Goal: Transaction & Acquisition: Purchase product/service

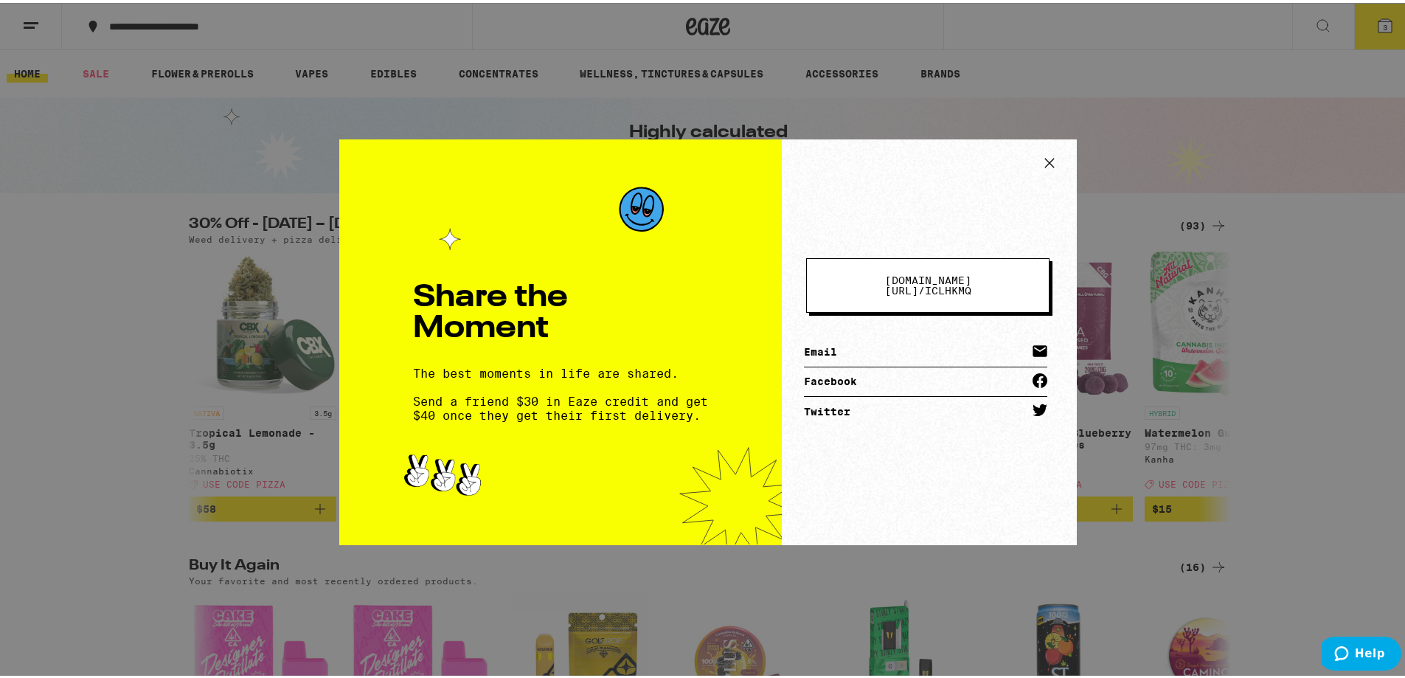
click at [828, 344] on link "Email" at bounding box center [925, 349] width 243 height 29
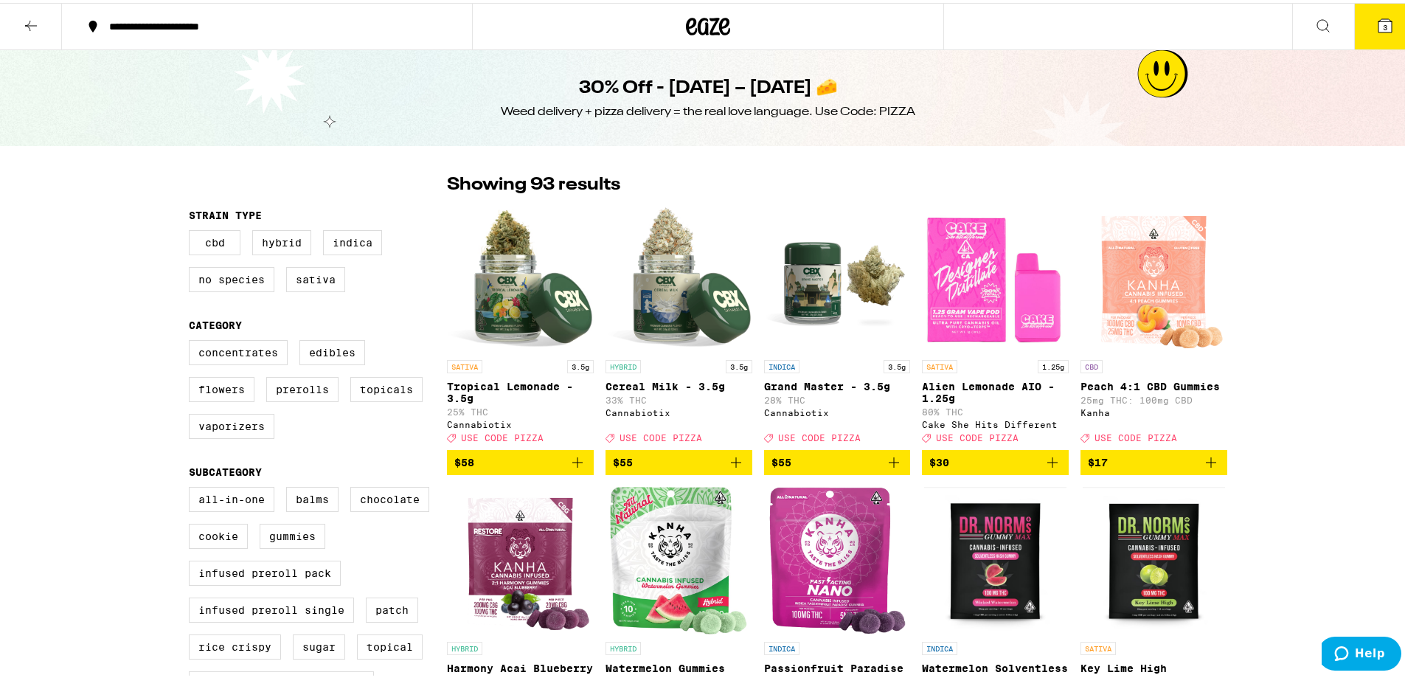
click at [982, 280] on img "Open page for Alien Lemonade AIO - 1.25g from Cake She Hits Different" at bounding box center [995, 275] width 147 height 147
click at [1221, 14] on div "**********" at bounding box center [708, 23] width 1416 height 47
click at [700, 27] on icon at bounding box center [709, 24] width 22 height 18
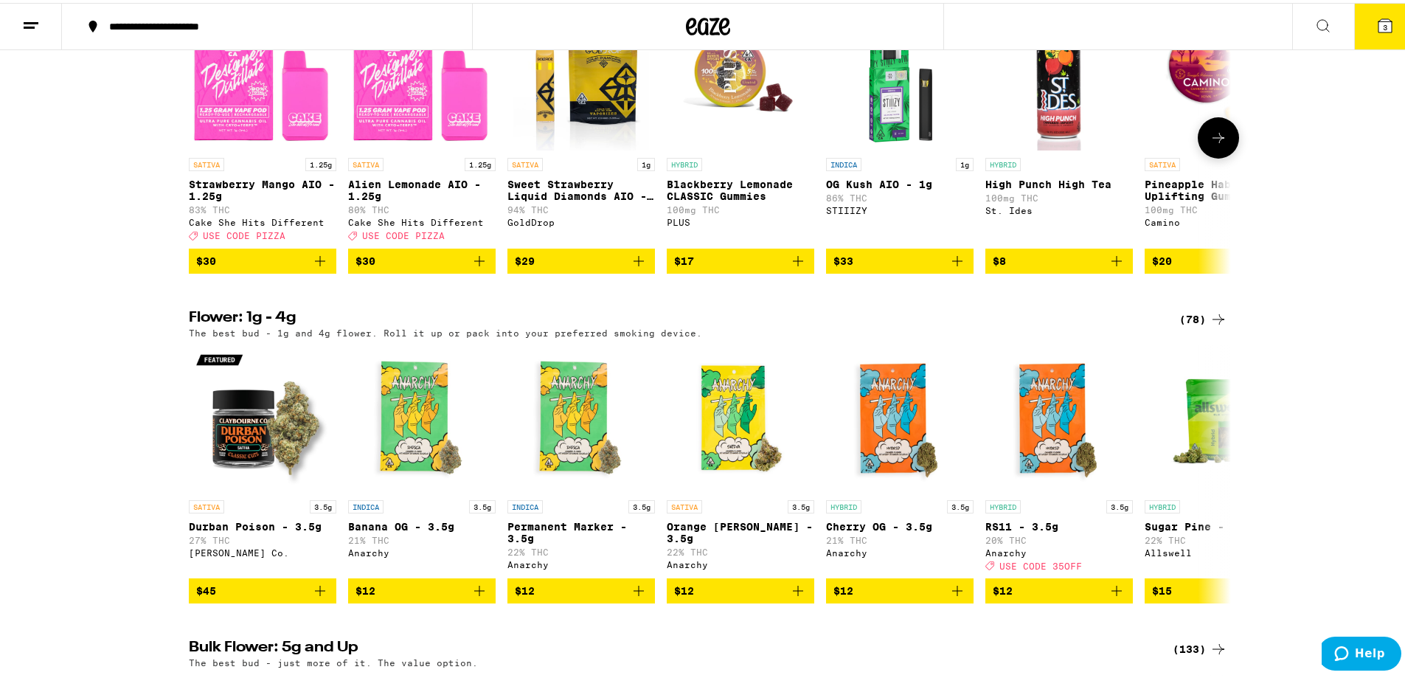
scroll to position [516, 0]
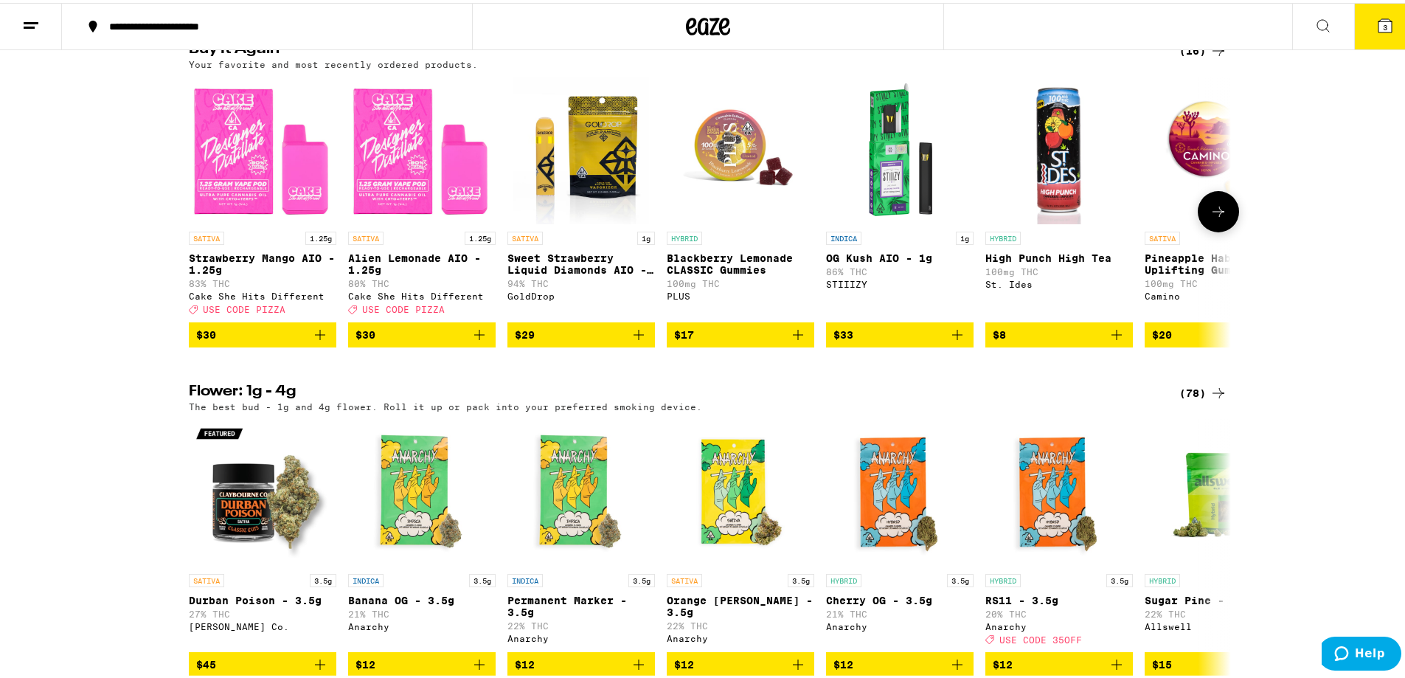
click at [595, 166] on img "Open page for Sweet Strawberry Liquid Diamonds AIO - 1g from GoldDrop" at bounding box center [581, 147] width 136 height 147
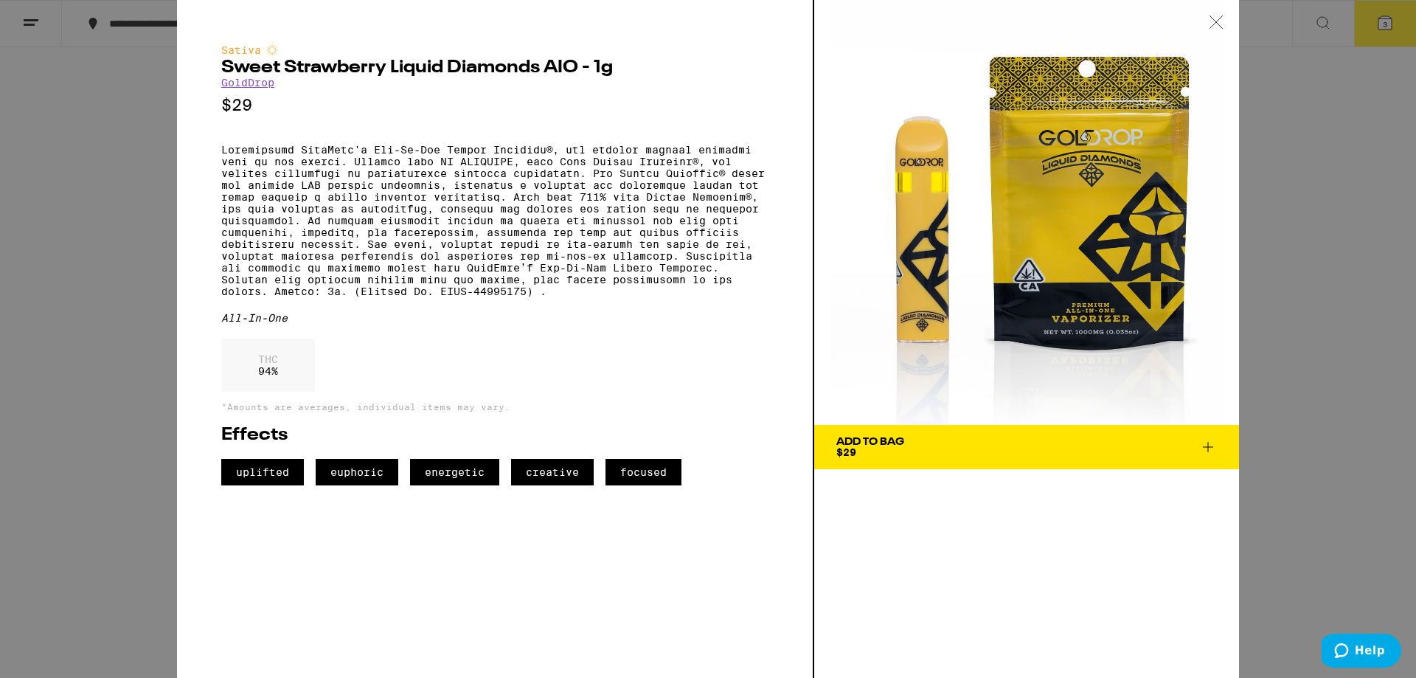
click at [1220, 23] on icon at bounding box center [1215, 21] width 15 height 13
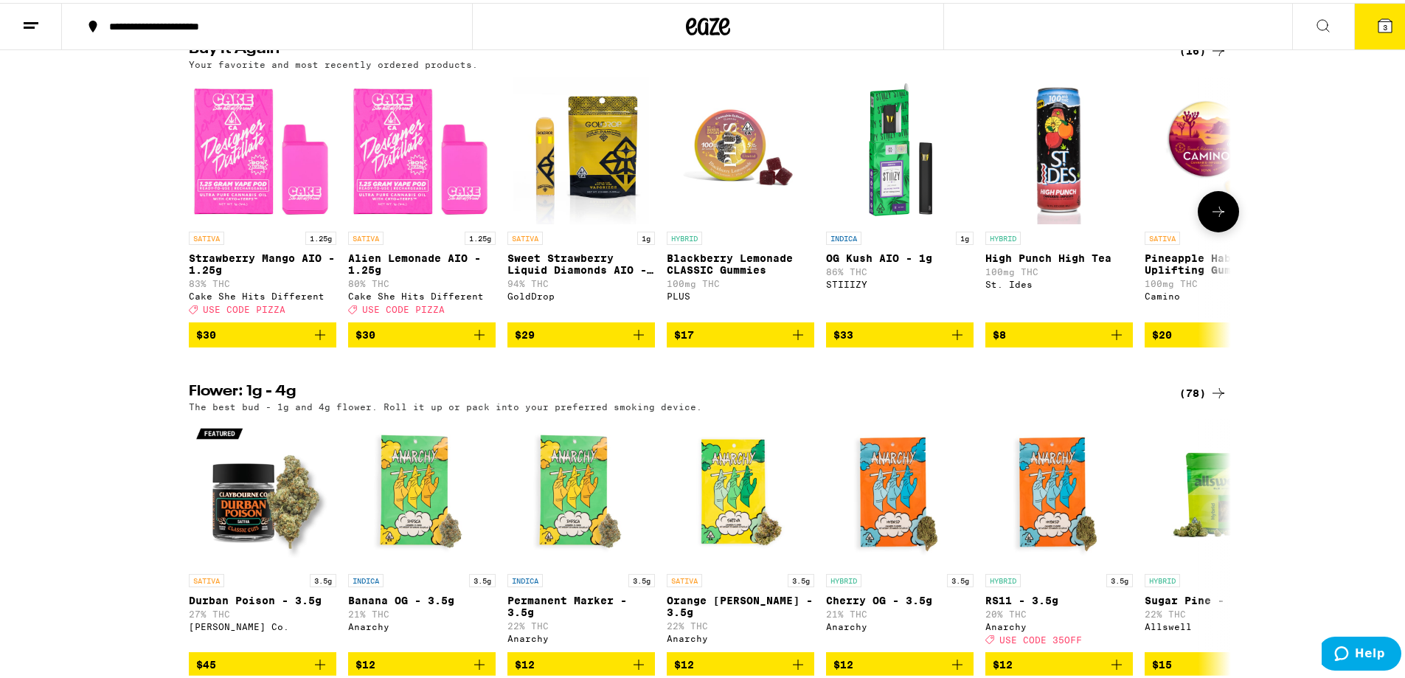
click at [1209, 218] on icon at bounding box center [1218, 209] width 18 height 18
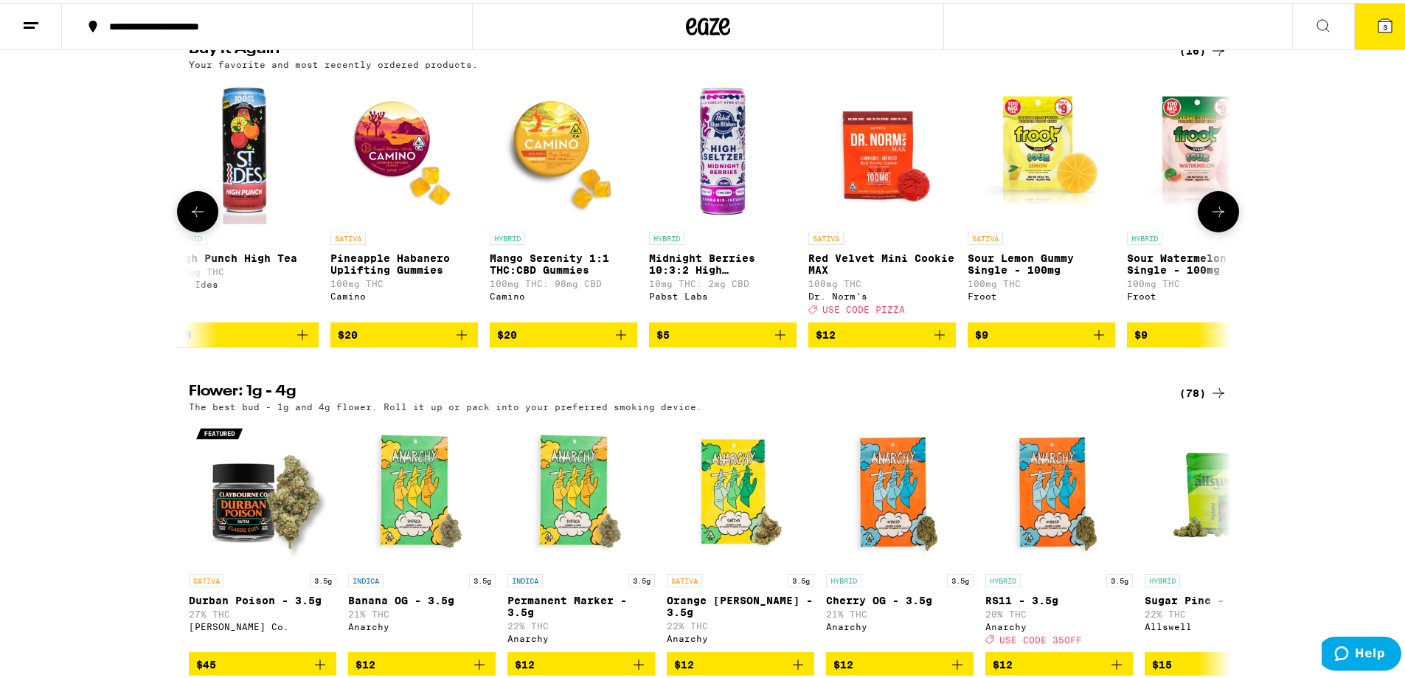
scroll to position [0, 877]
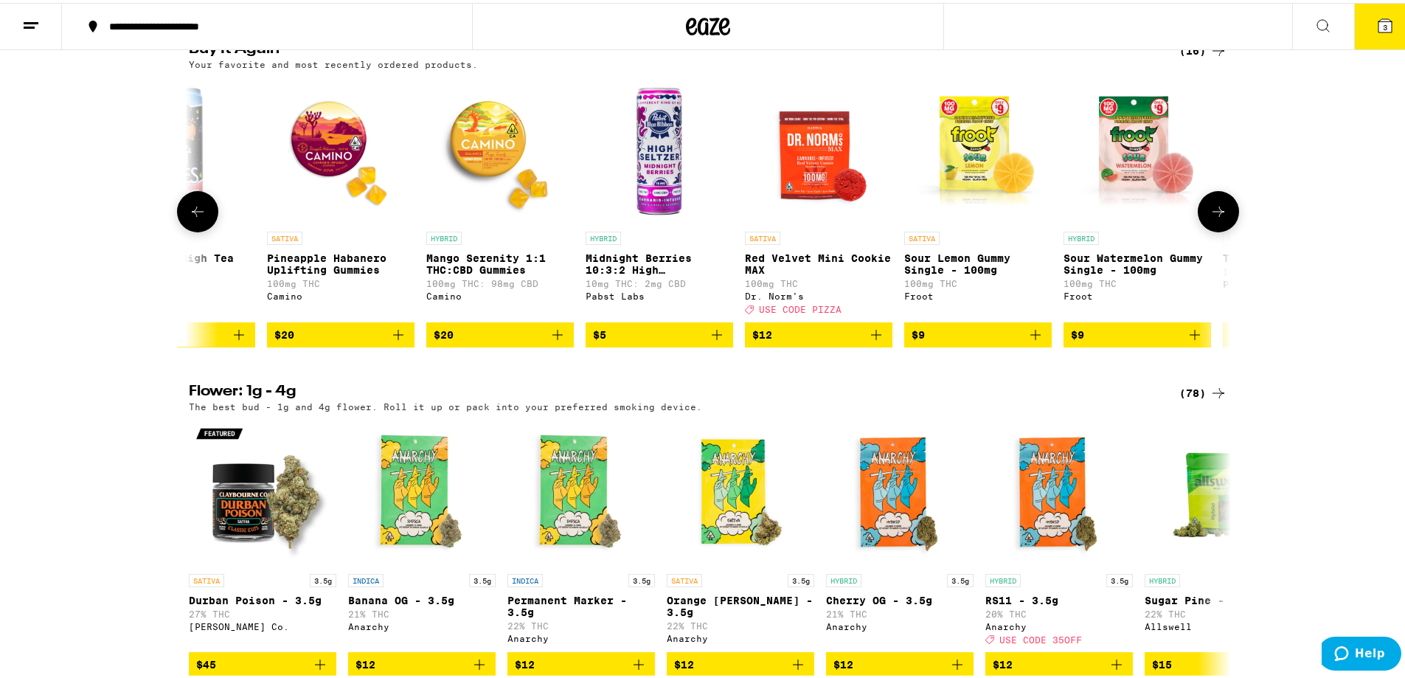
click at [1209, 218] on icon at bounding box center [1218, 209] width 18 height 18
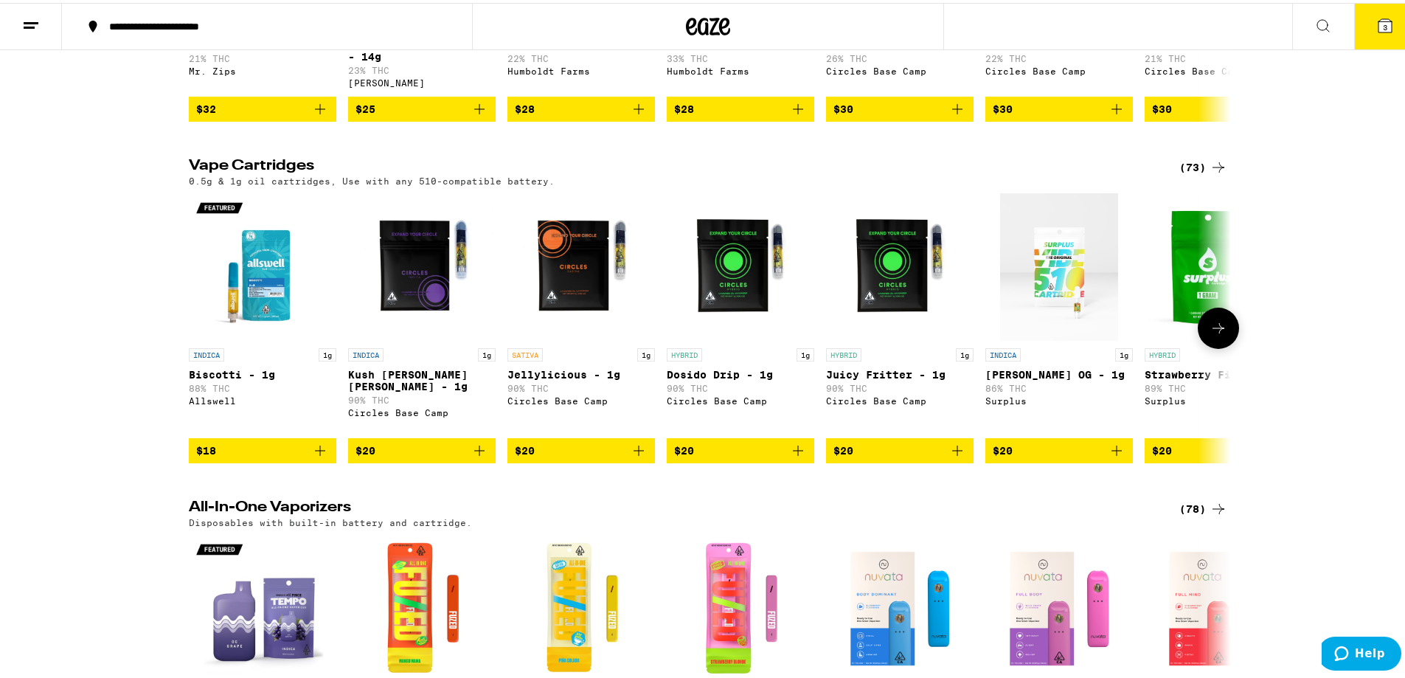
scroll to position [1622, 0]
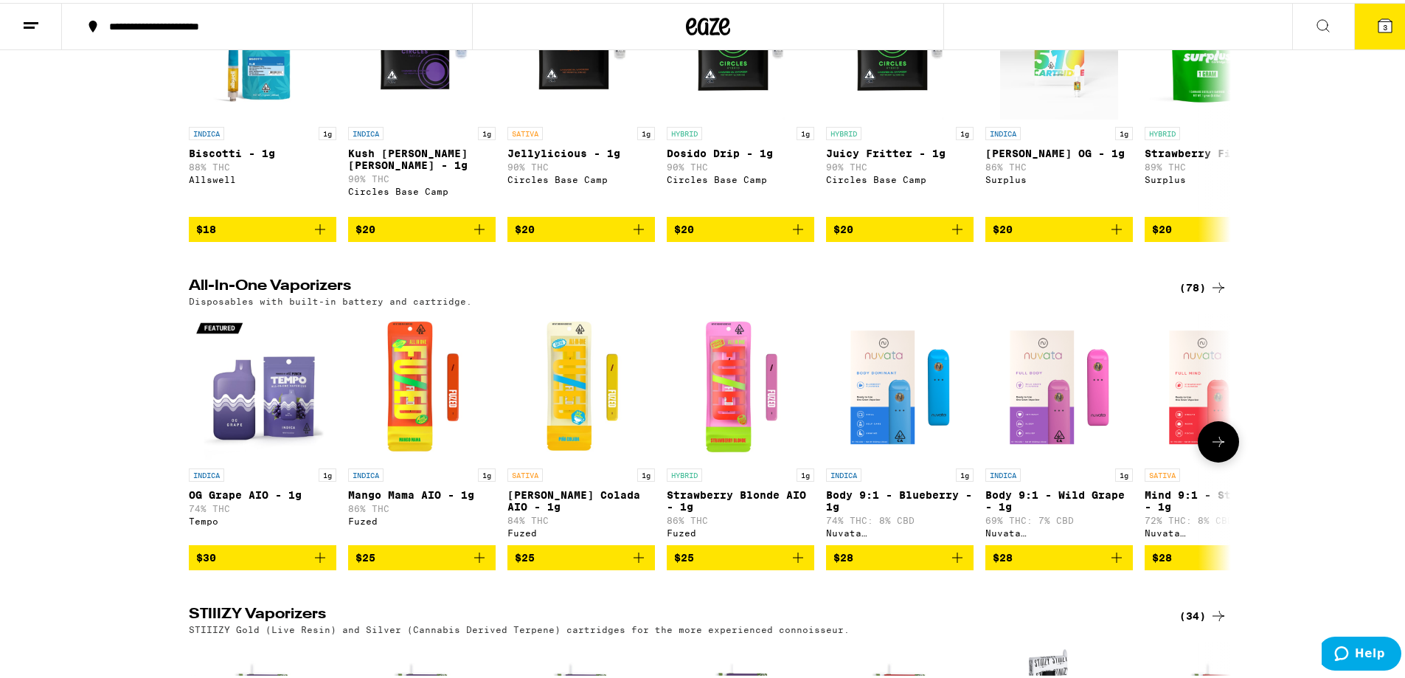
click at [1210, 448] on icon at bounding box center [1218, 439] width 18 height 18
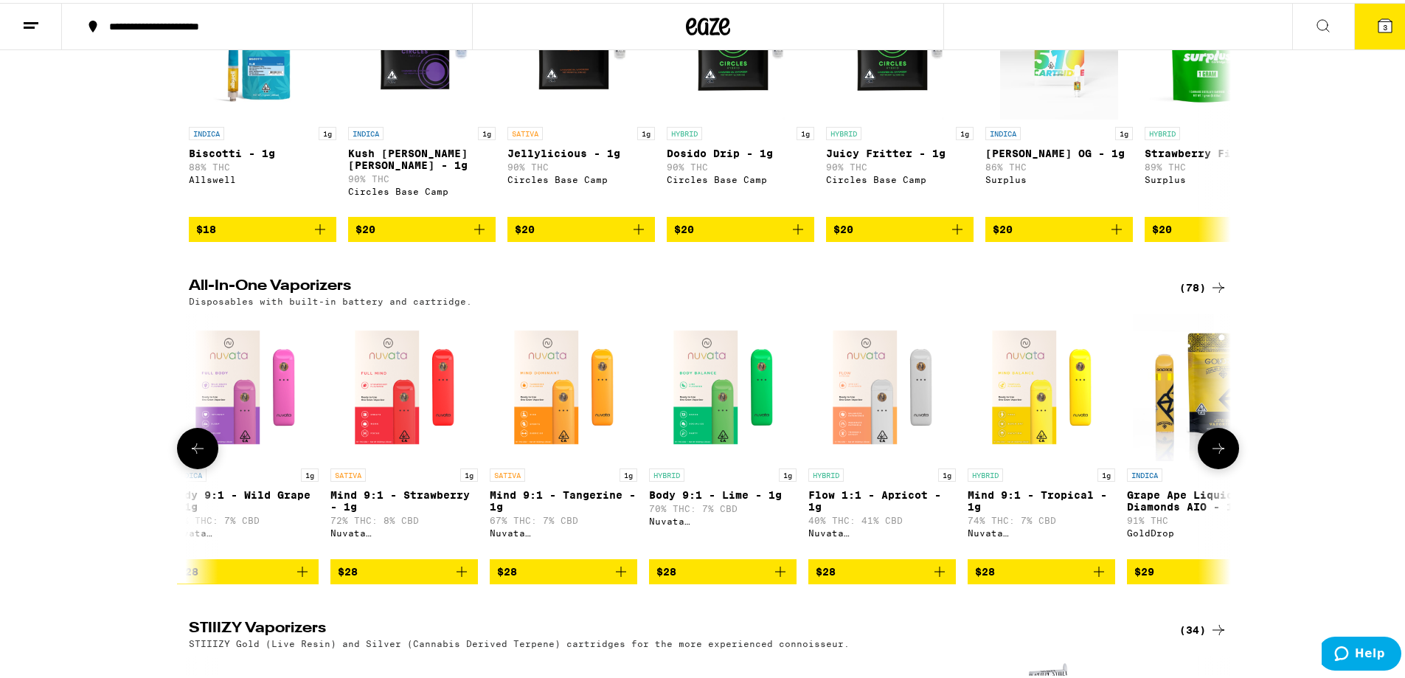
scroll to position [0, 877]
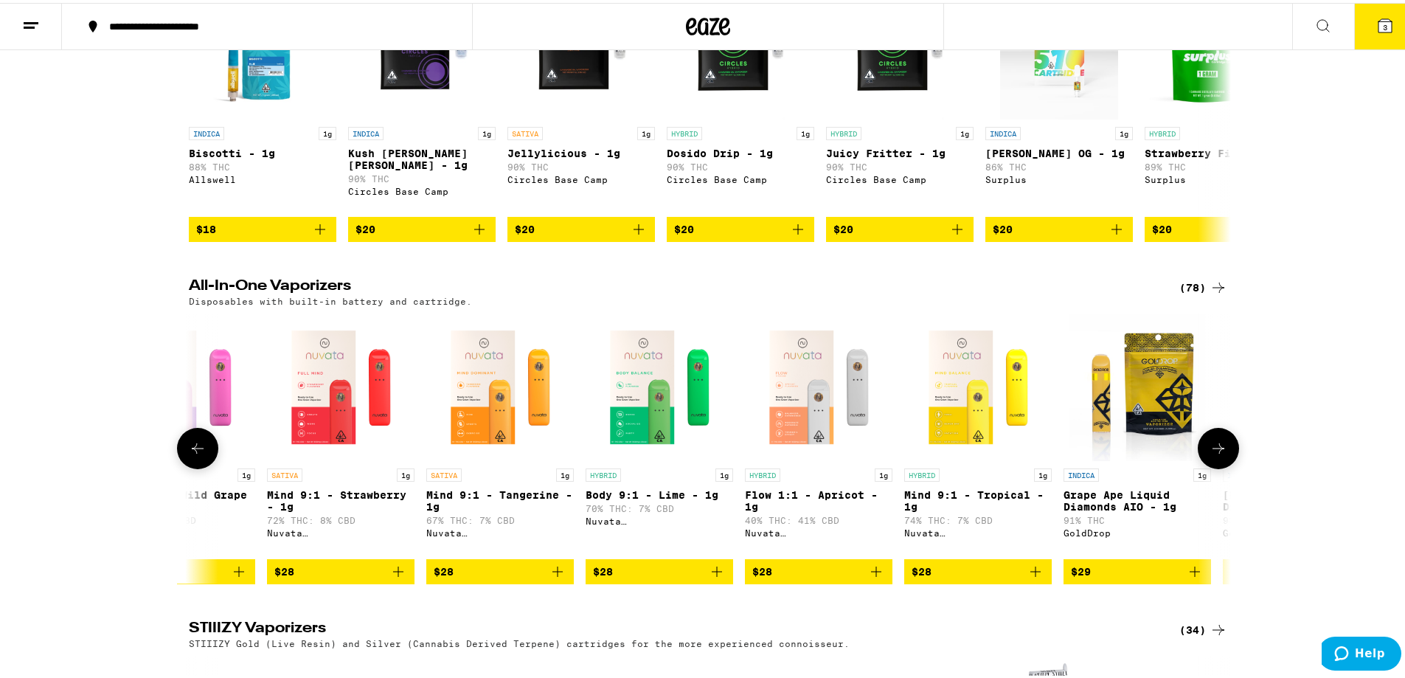
click at [1155, 445] on img "Open page for Grape Ape Liquid Diamonds AIO - 1g from GoldDrop" at bounding box center [1137, 383] width 136 height 147
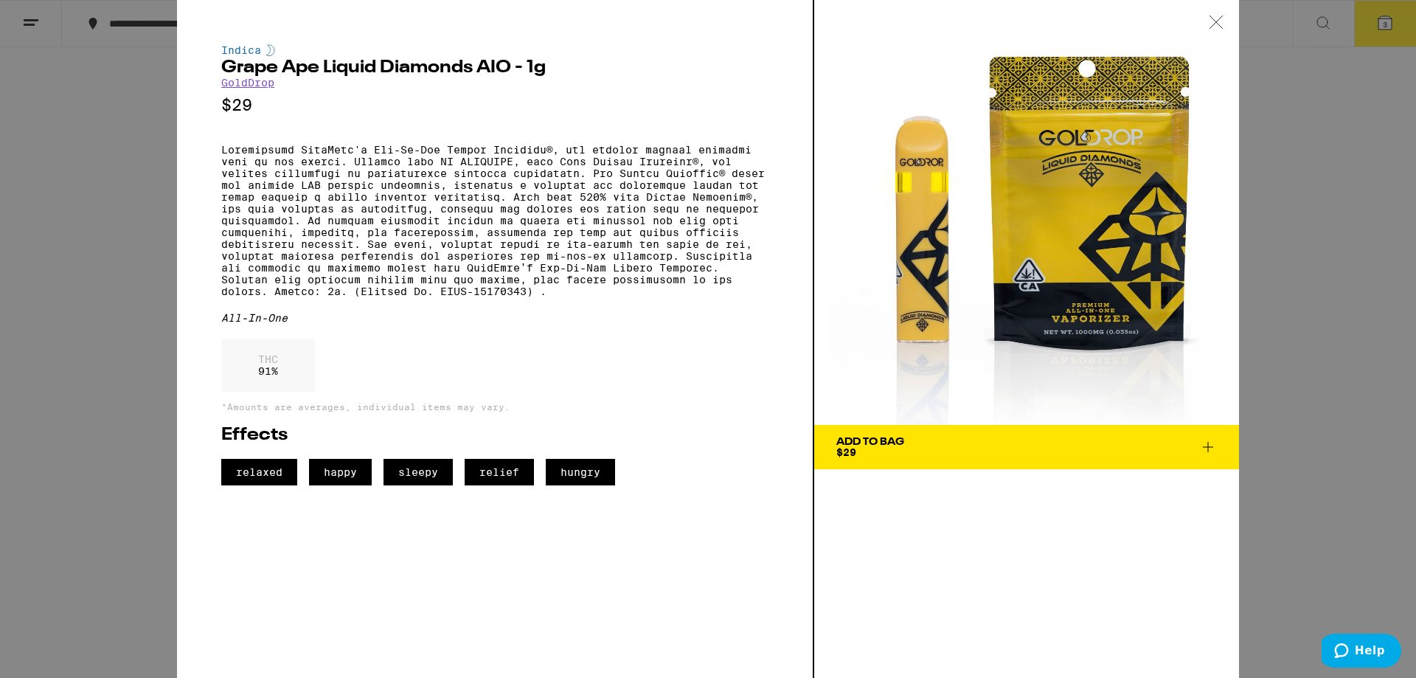
click at [1213, 21] on icon at bounding box center [1215, 21] width 15 height 13
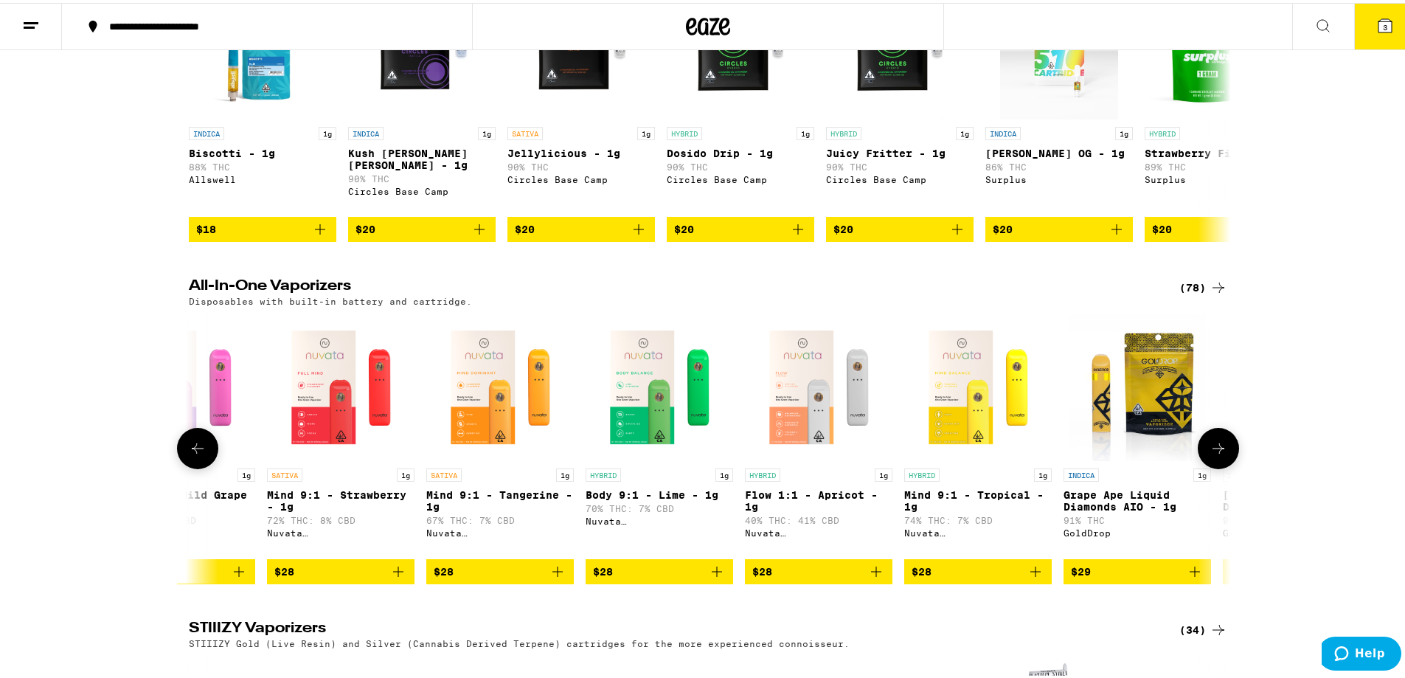
click at [630, 447] on img "Open page for Body 9:1 - Lime - 1g from Nuvata (CA)" at bounding box center [658, 383] width 147 height 147
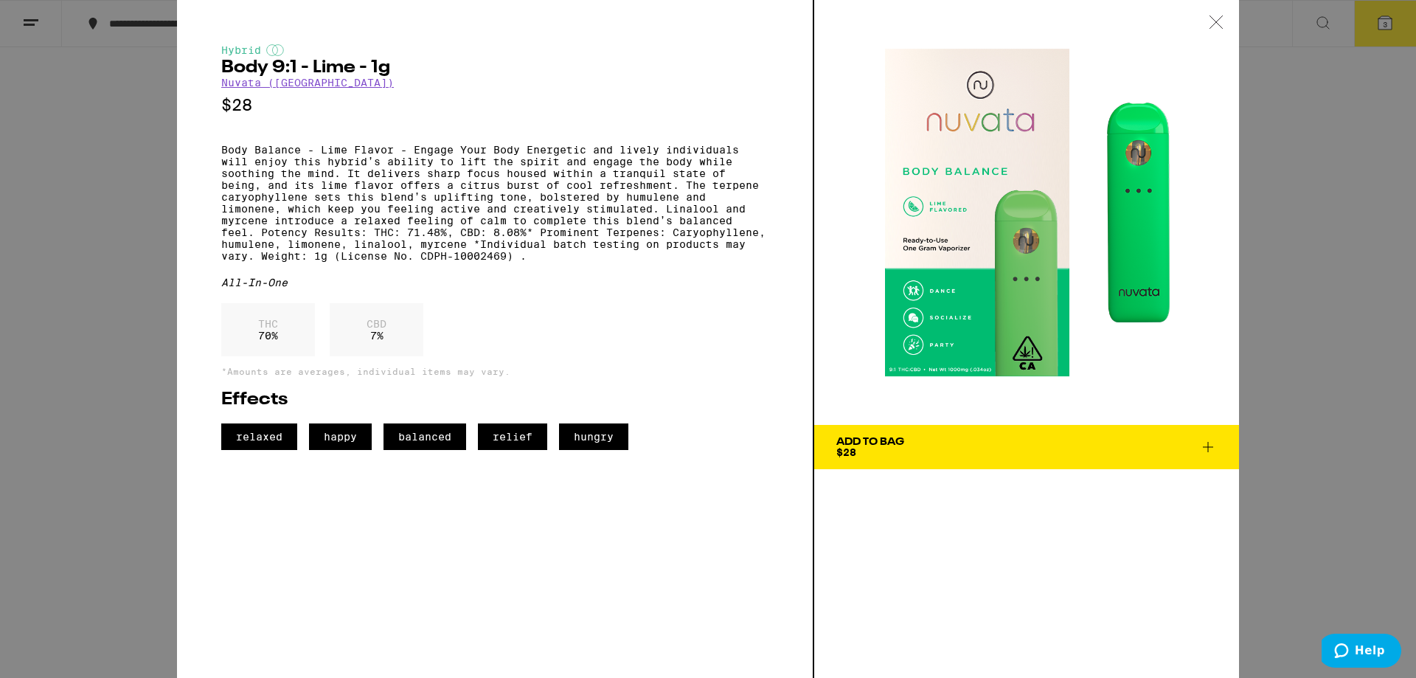
click at [1217, 21] on icon at bounding box center [1215, 21] width 15 height 13
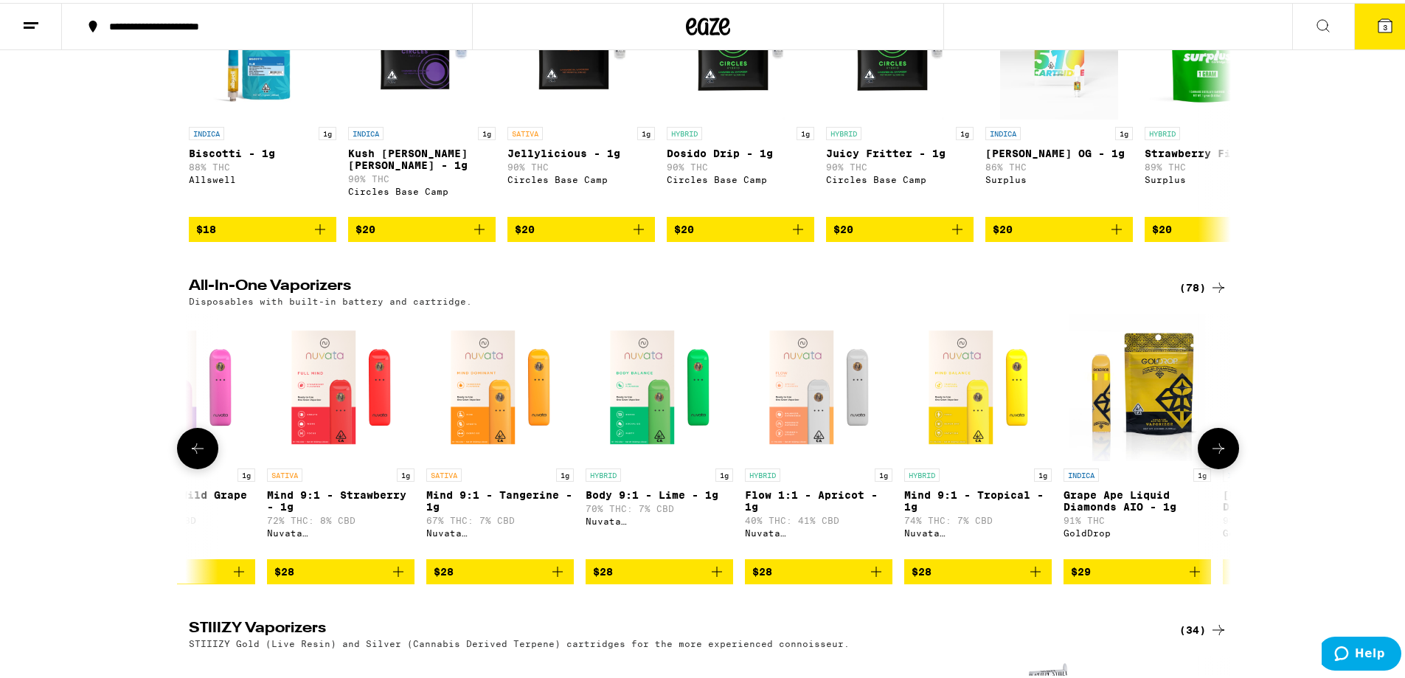
scroll to position [1770, 0]
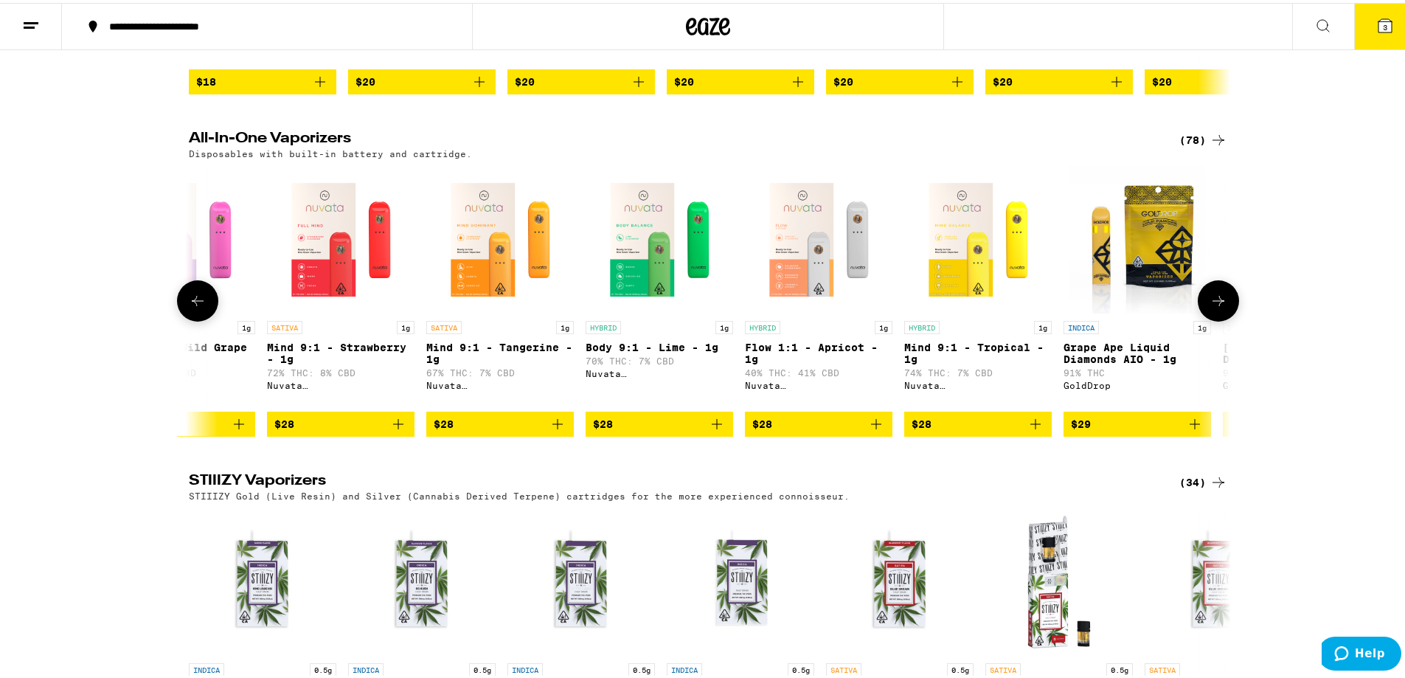
click at [1215, 307] on icon at bounding box center [1218, 298] width 18 height 18
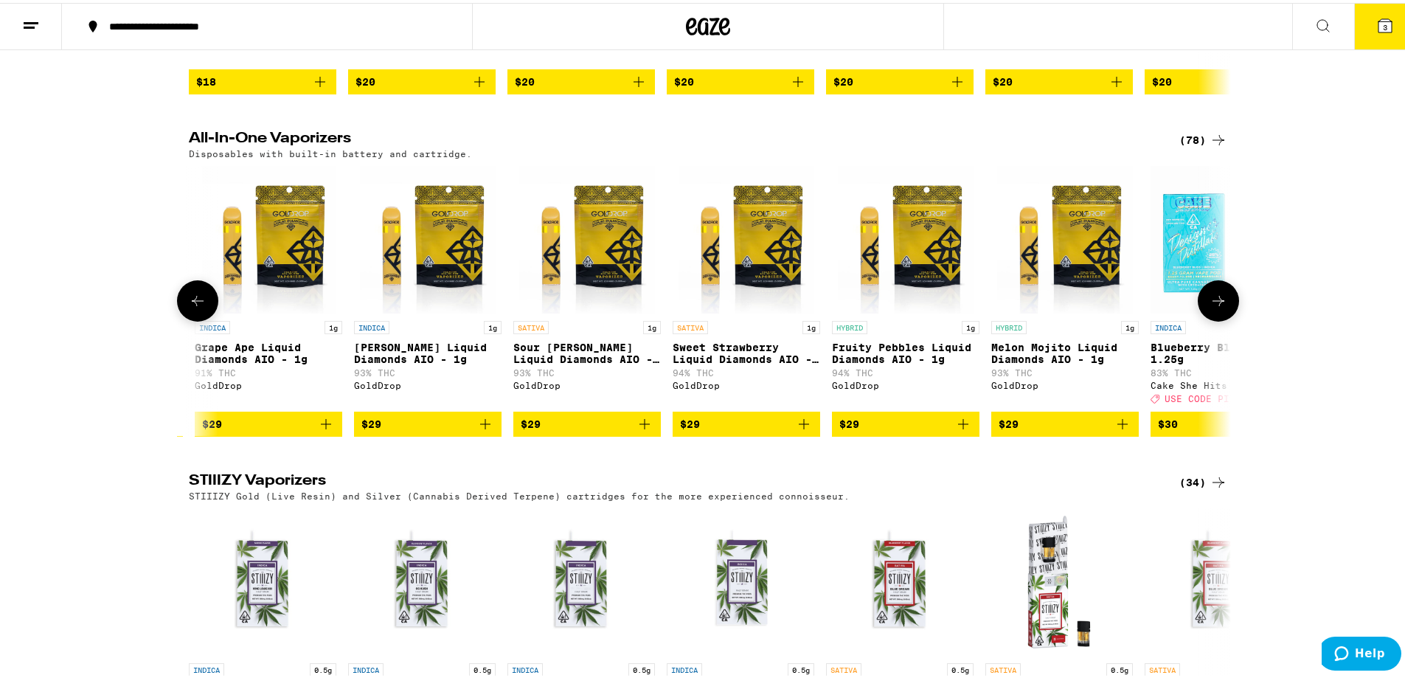
scroll to position [0, 1755]
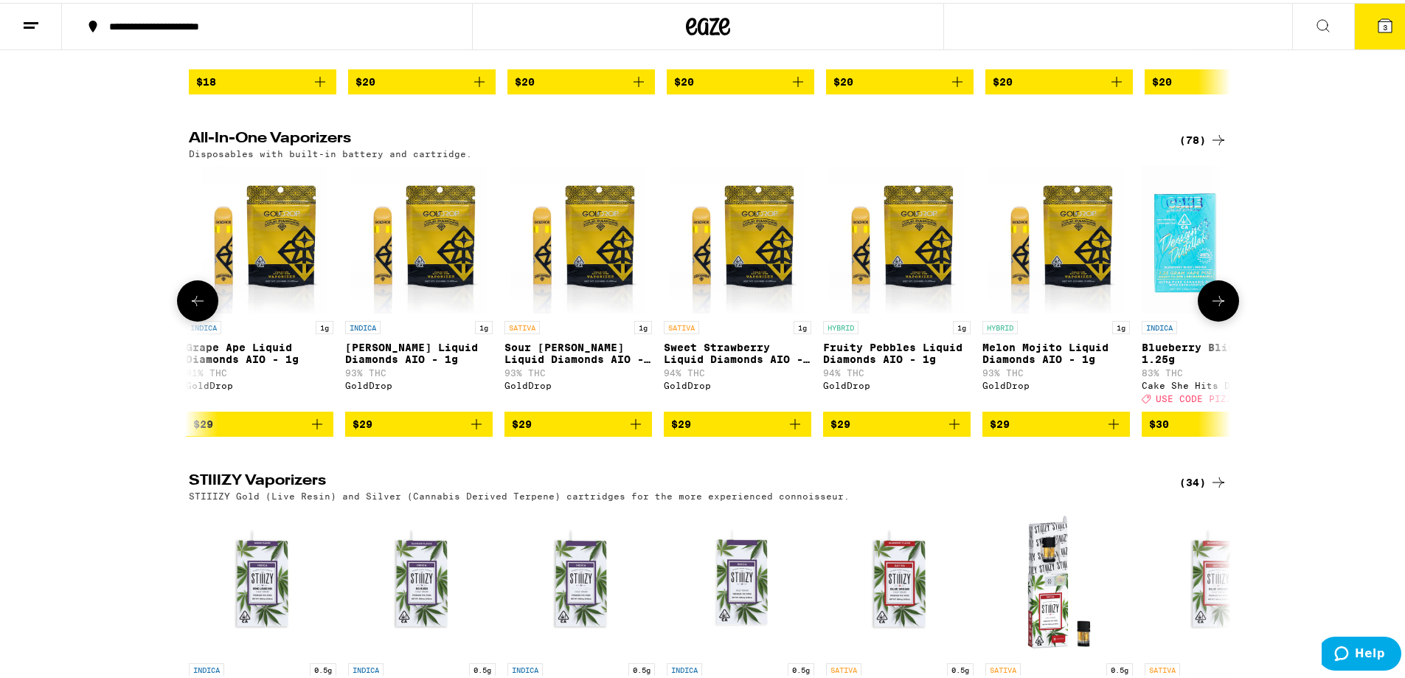
click at [431, 293] on img "Open page for King Louis Liquid Diamonds AIO - 1g from GoldDrop" at bounding box center [419, 236] width 136 height 147
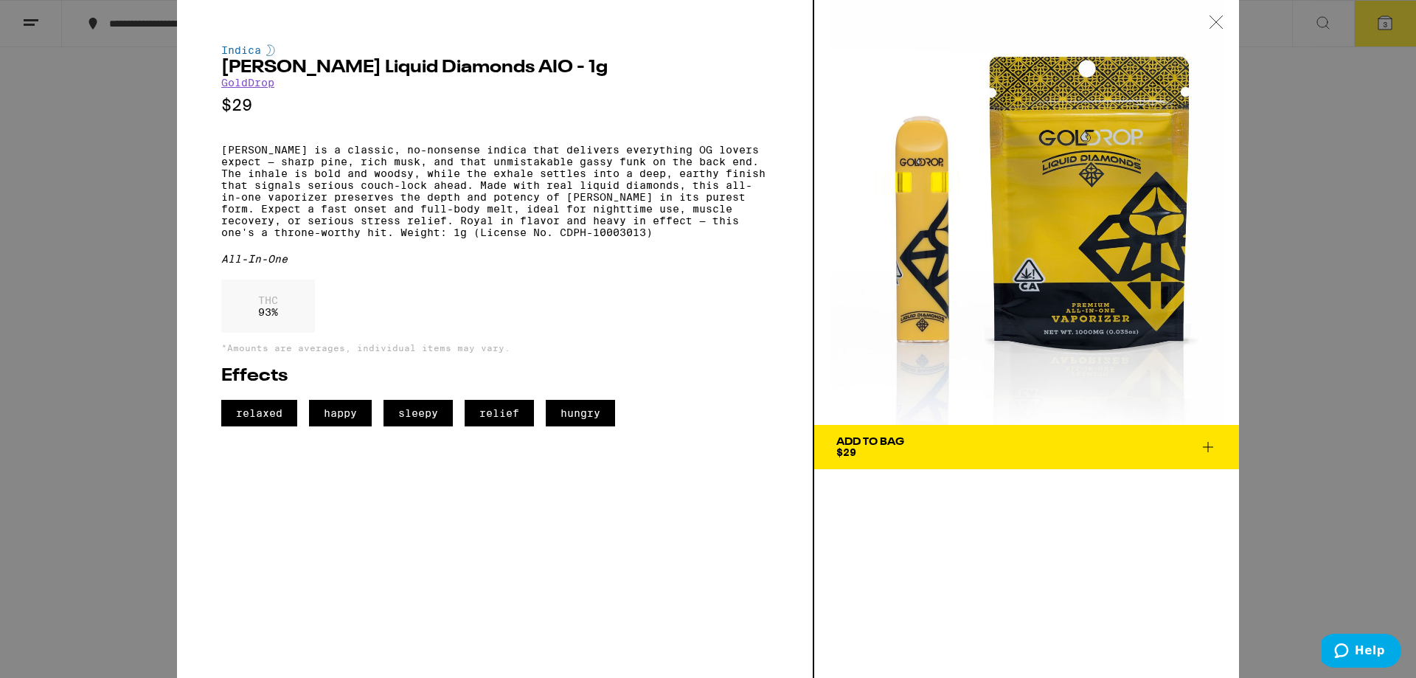
click at [1220, 20] on icon at bounding box center [1215, 21] width 15 height 13
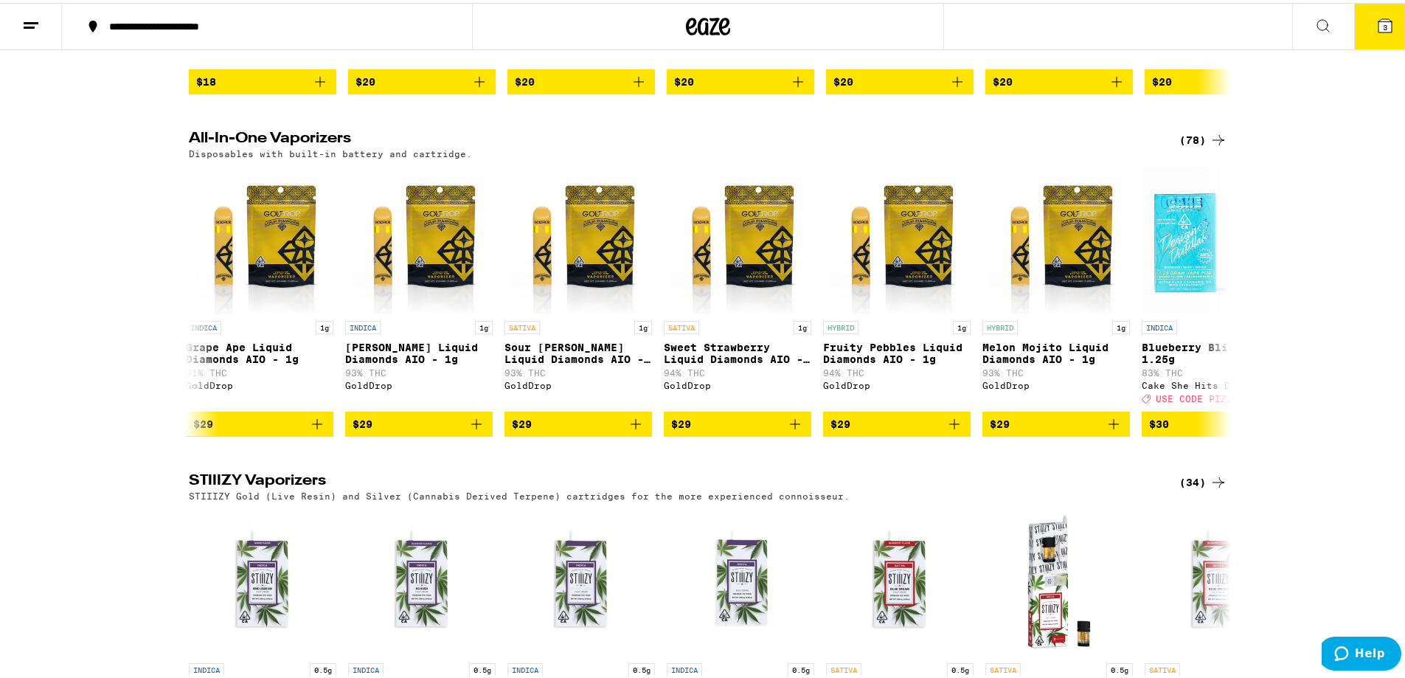
click at [1058, 279] on img "Open page for Melon Mojito Liquid Diamonds AIO - 1g from GoldDrop" at bounding box center [1056, 236] width 136 height 147
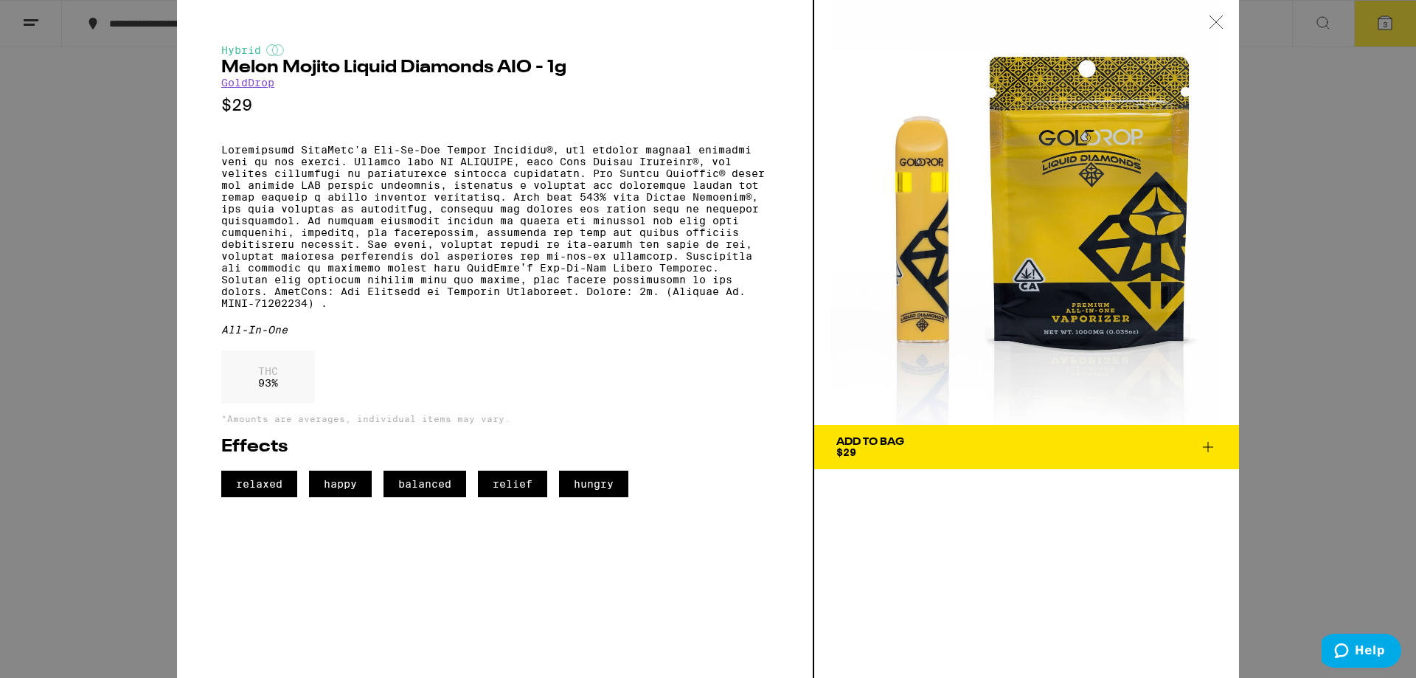
click at [1224, 18] on div at bounding box center [1216, 23] width 46 height 46
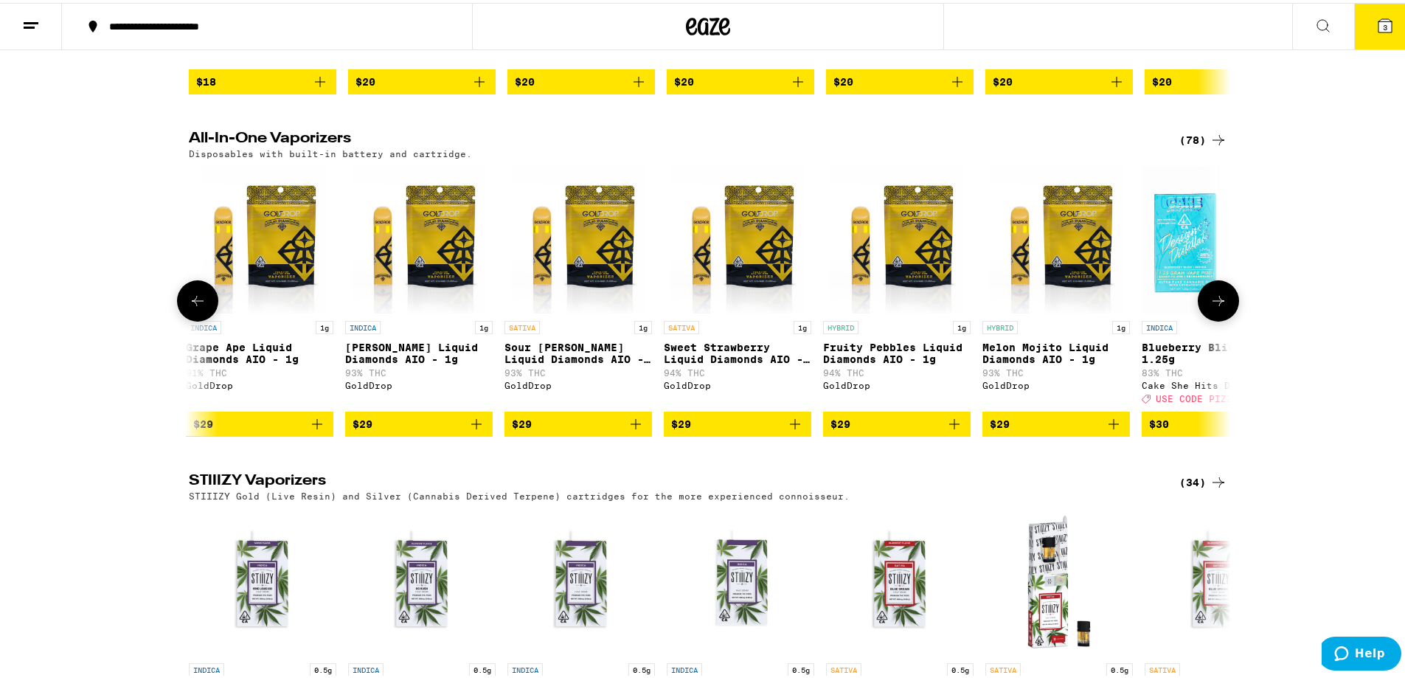
click at [894, 310] on img "Open page for Fruity Pebbles Liquid Diamonds AIO - 1g from GoldDrop" at bounding box center [897, 236] width 136 height 147
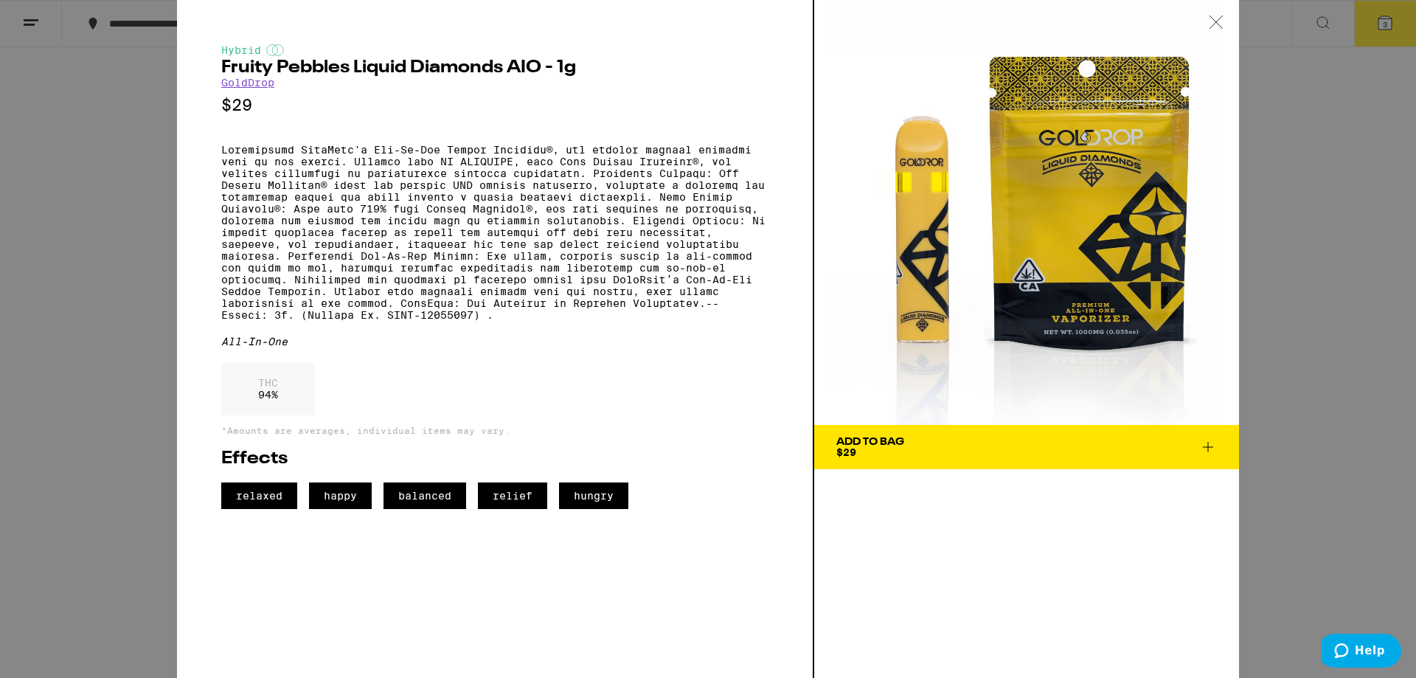
click at [1220, 24] on icon at bounding box center [1215, 21] width 15 height 13
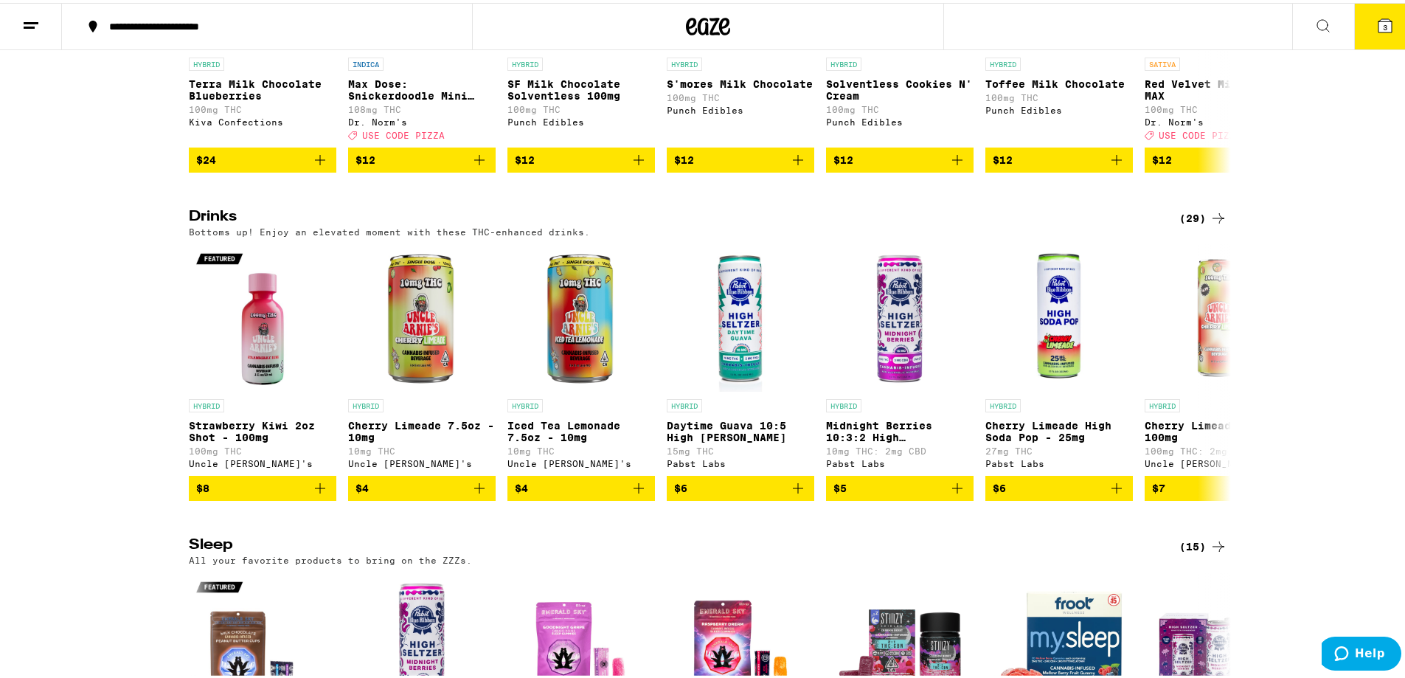
scroll to position [4203, 0]
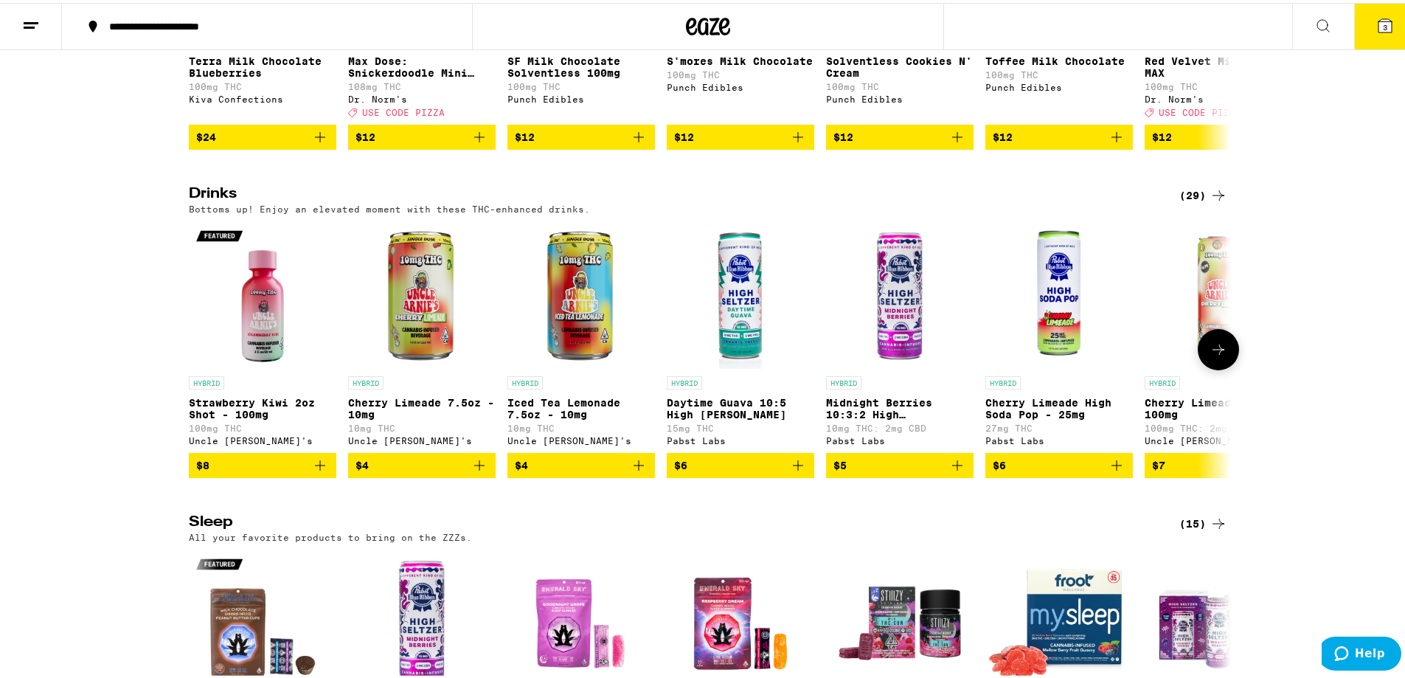
click at [1217, 355] on icon at bounding box center [1218, 347] width 18 height 18
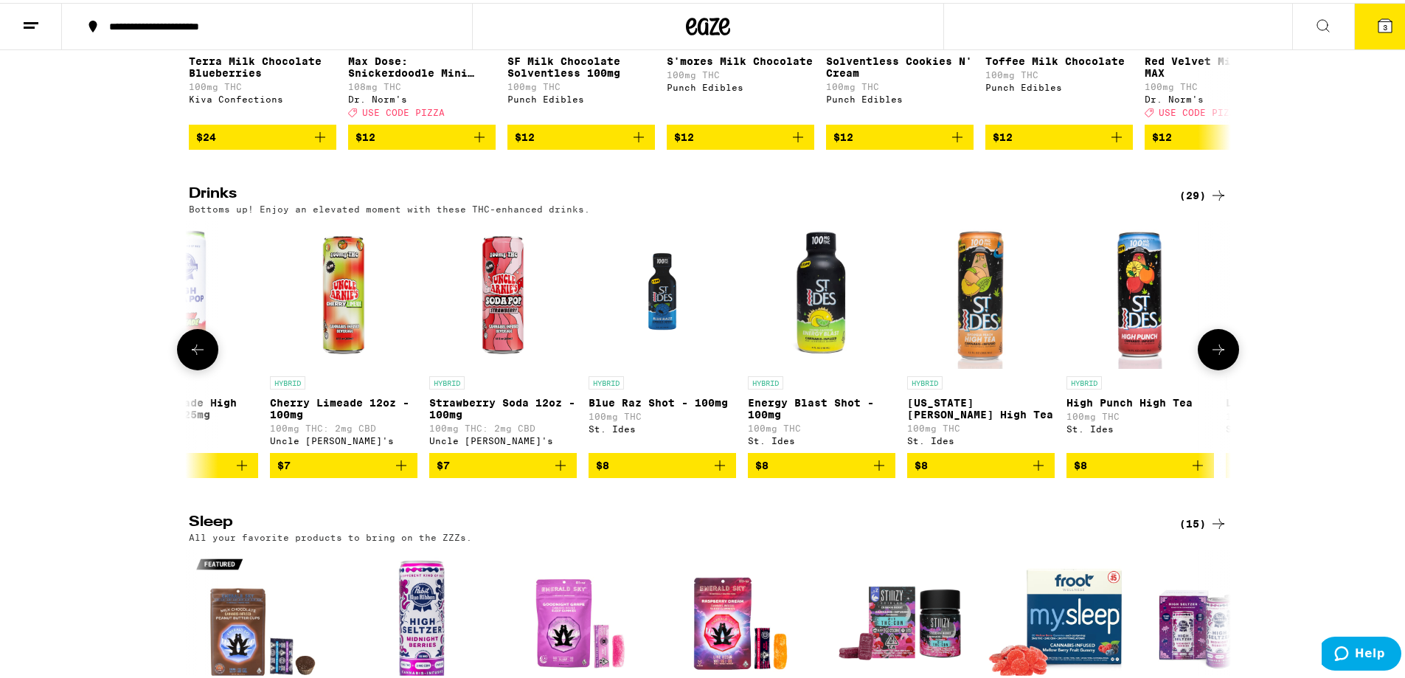
scroll to position [0, 877]
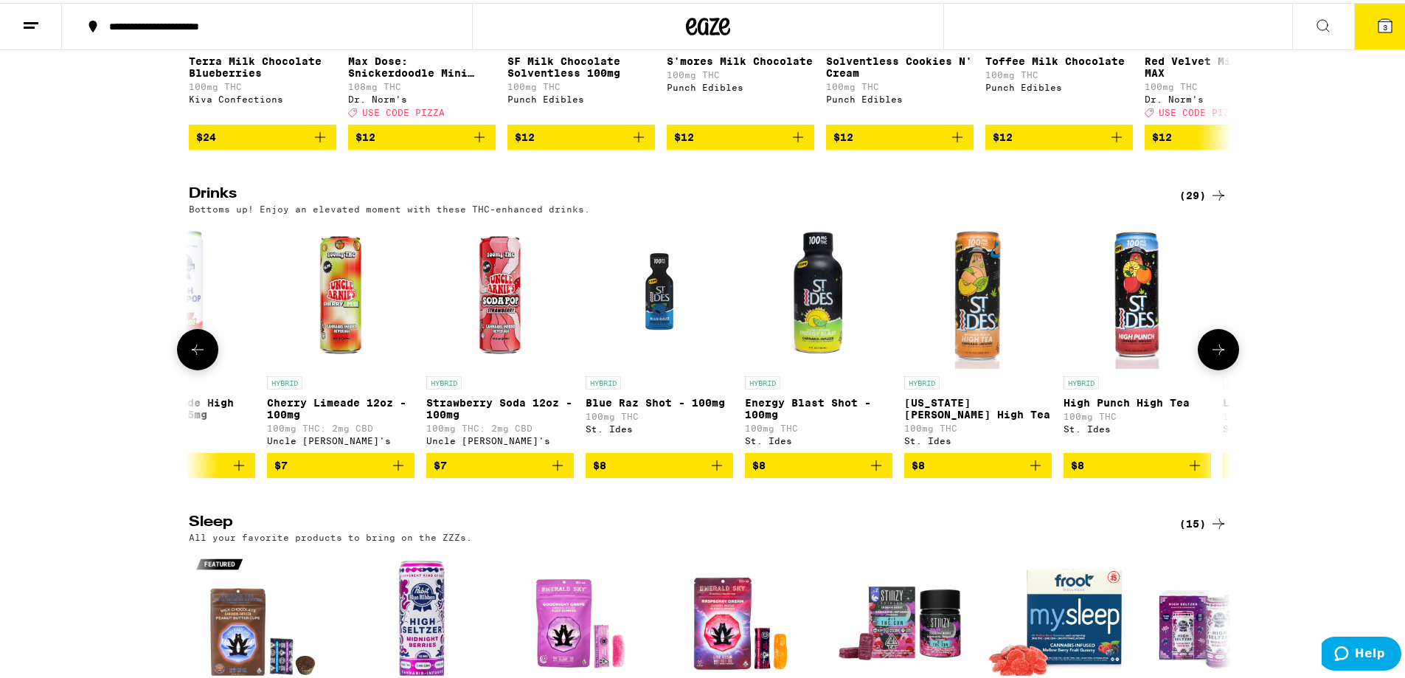
click at [1211, 355] on icon at bounding box center [1218, 347] width 18 height 18
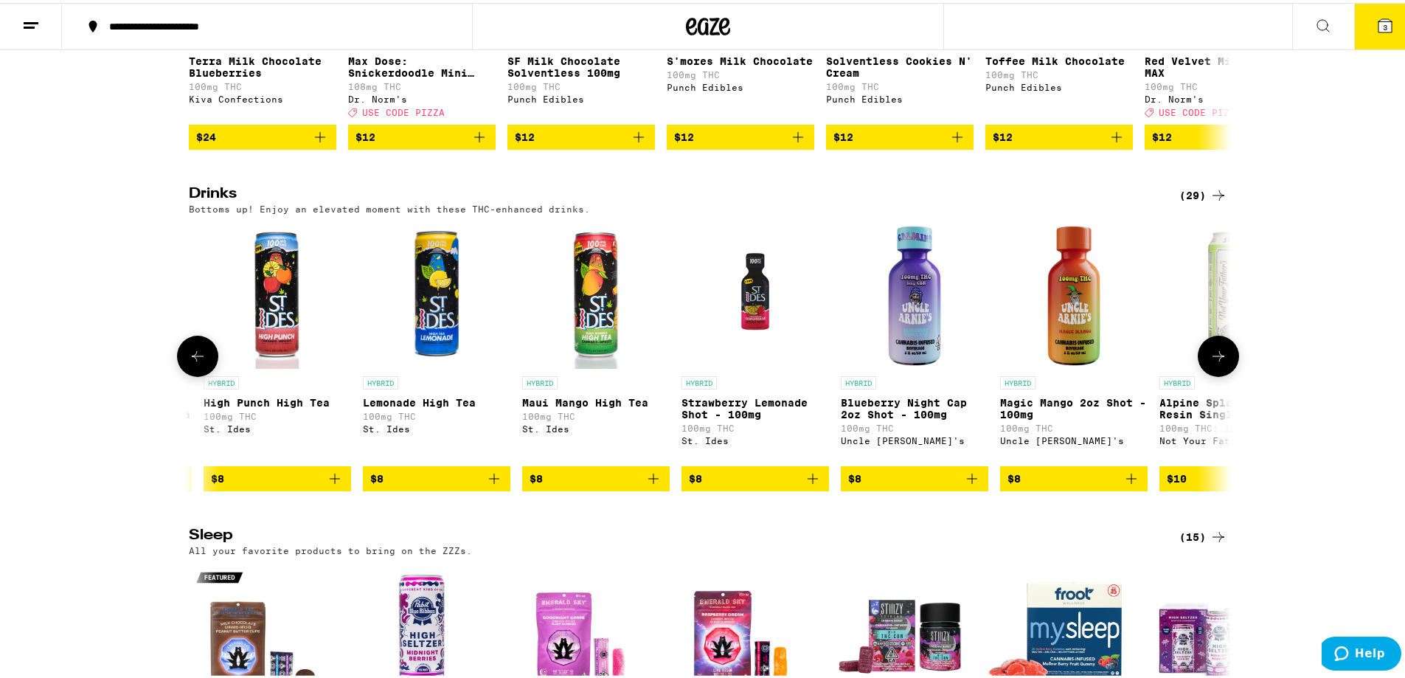
scroll to position [0, 1755]
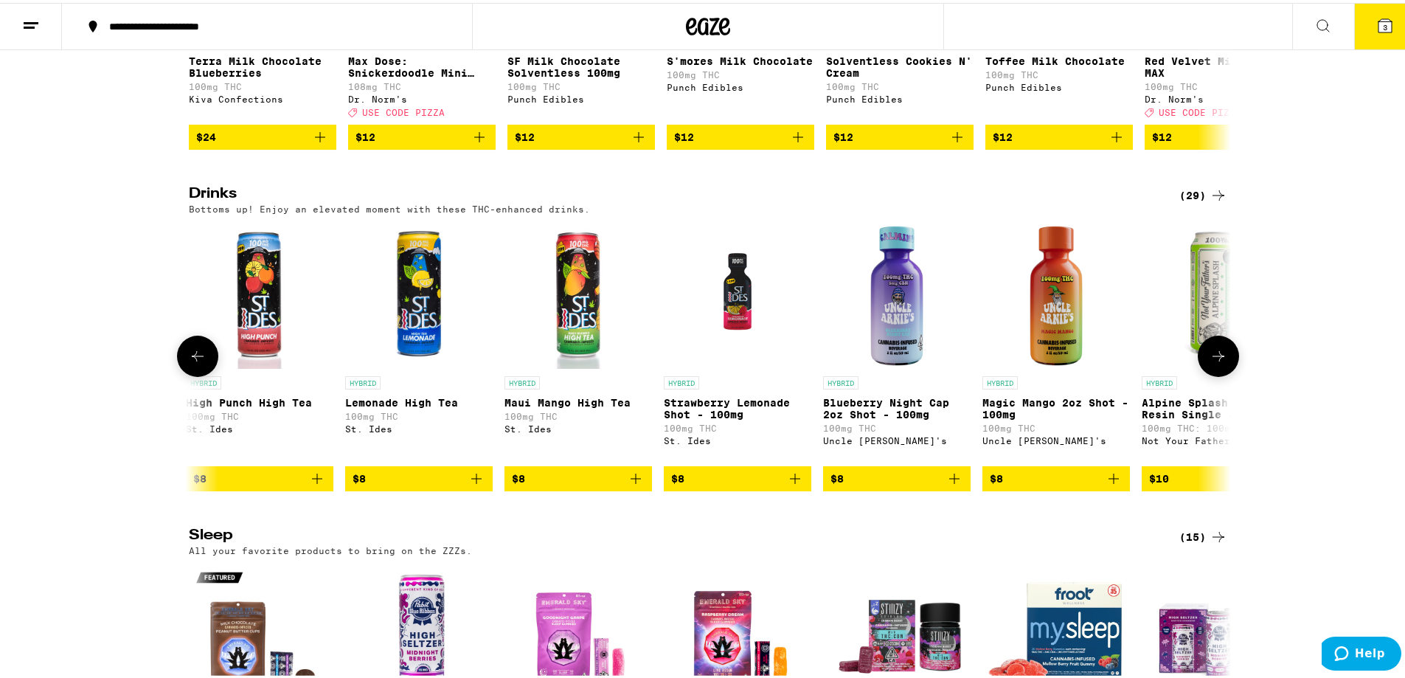
click at [1211, 362] on icon at bounding box center [1218, 353] width 18 height 18
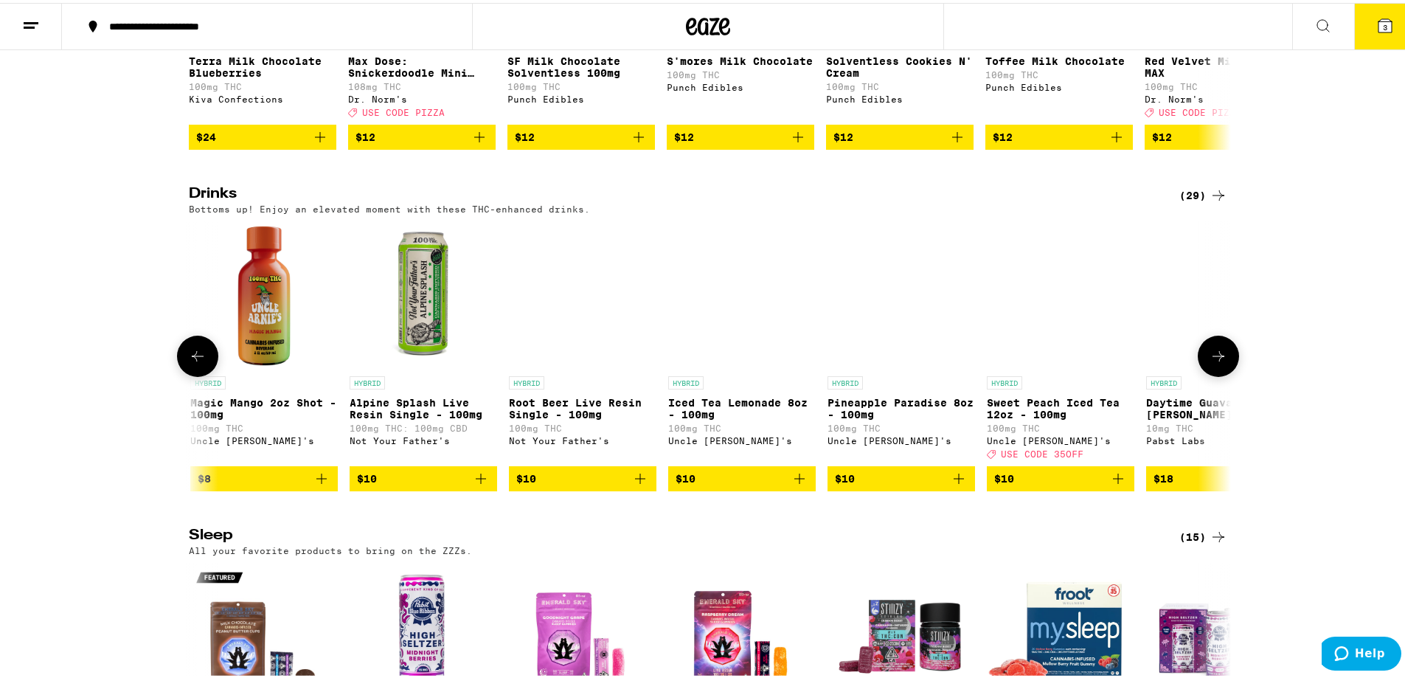
scroll to position [0, 2632]
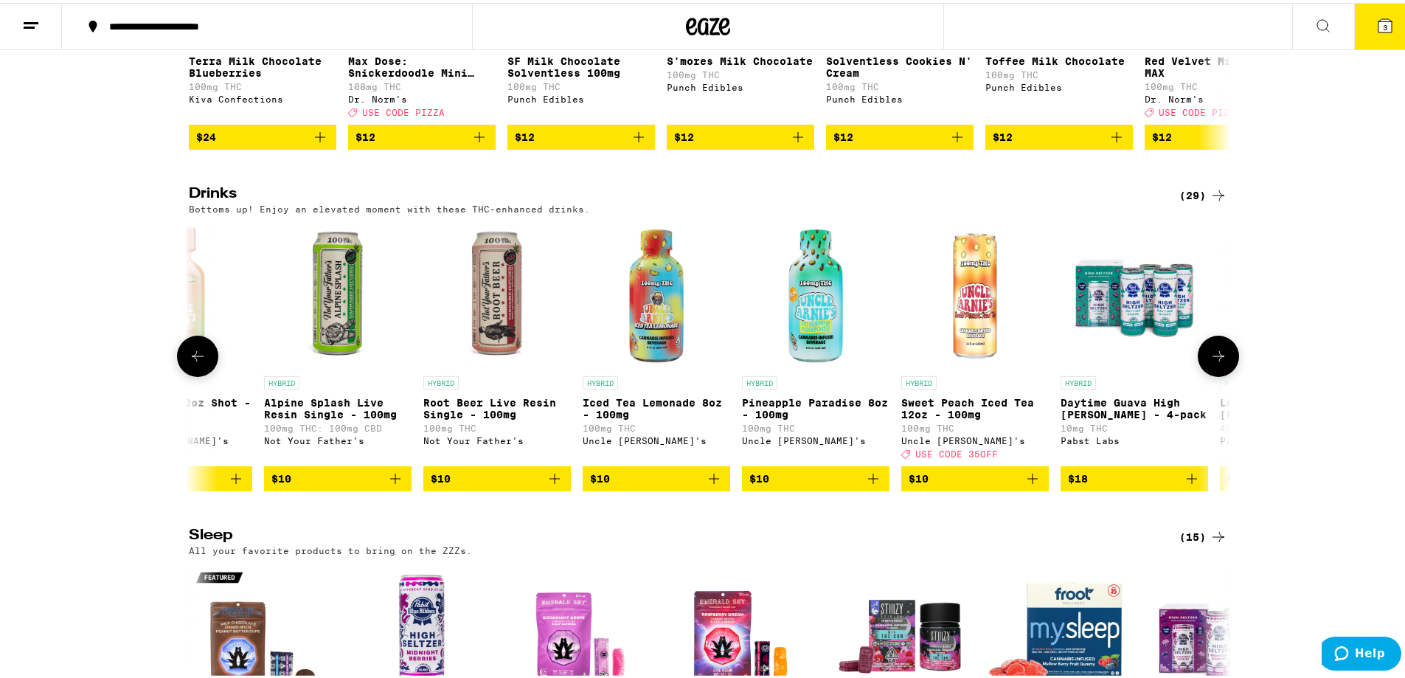
click at [1211, 362] on icon at bounding box center [1218, 353] width 18 height 18
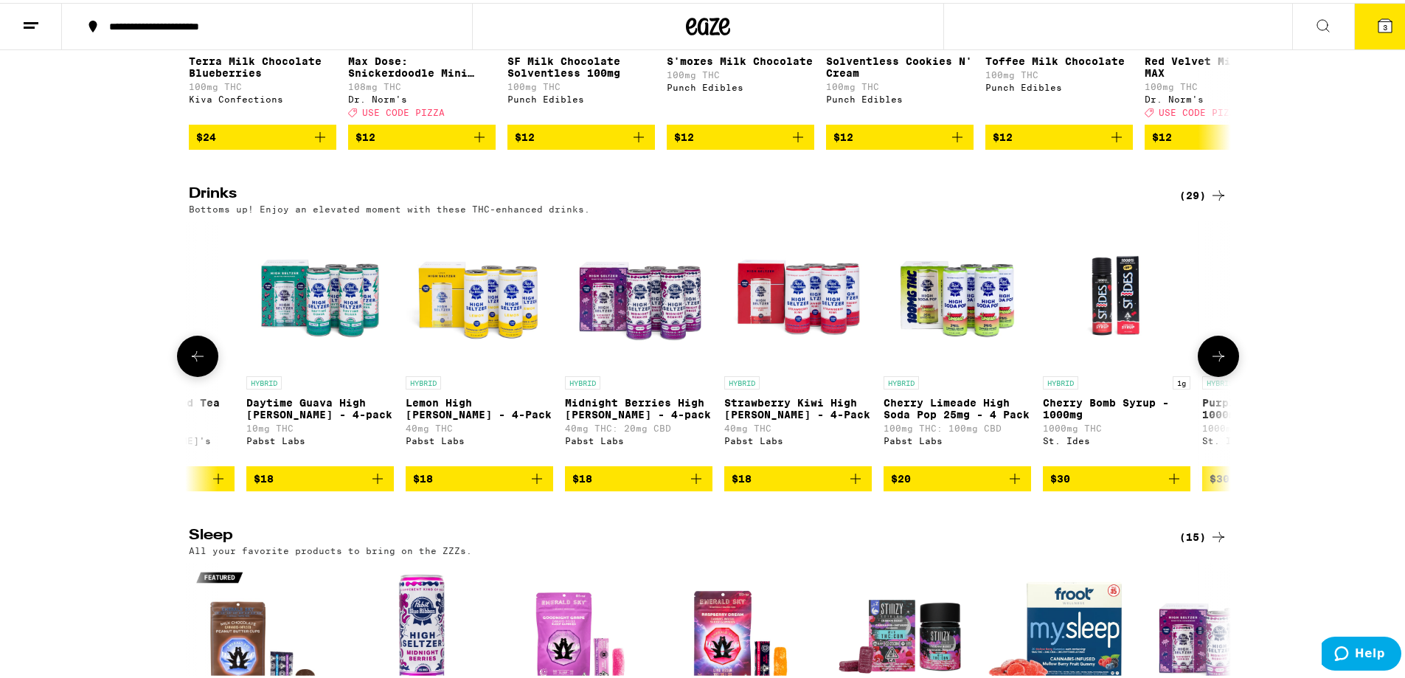
scroll to position [0, 3510]
